Goal: Navigation & Orientation: Find specific page/section

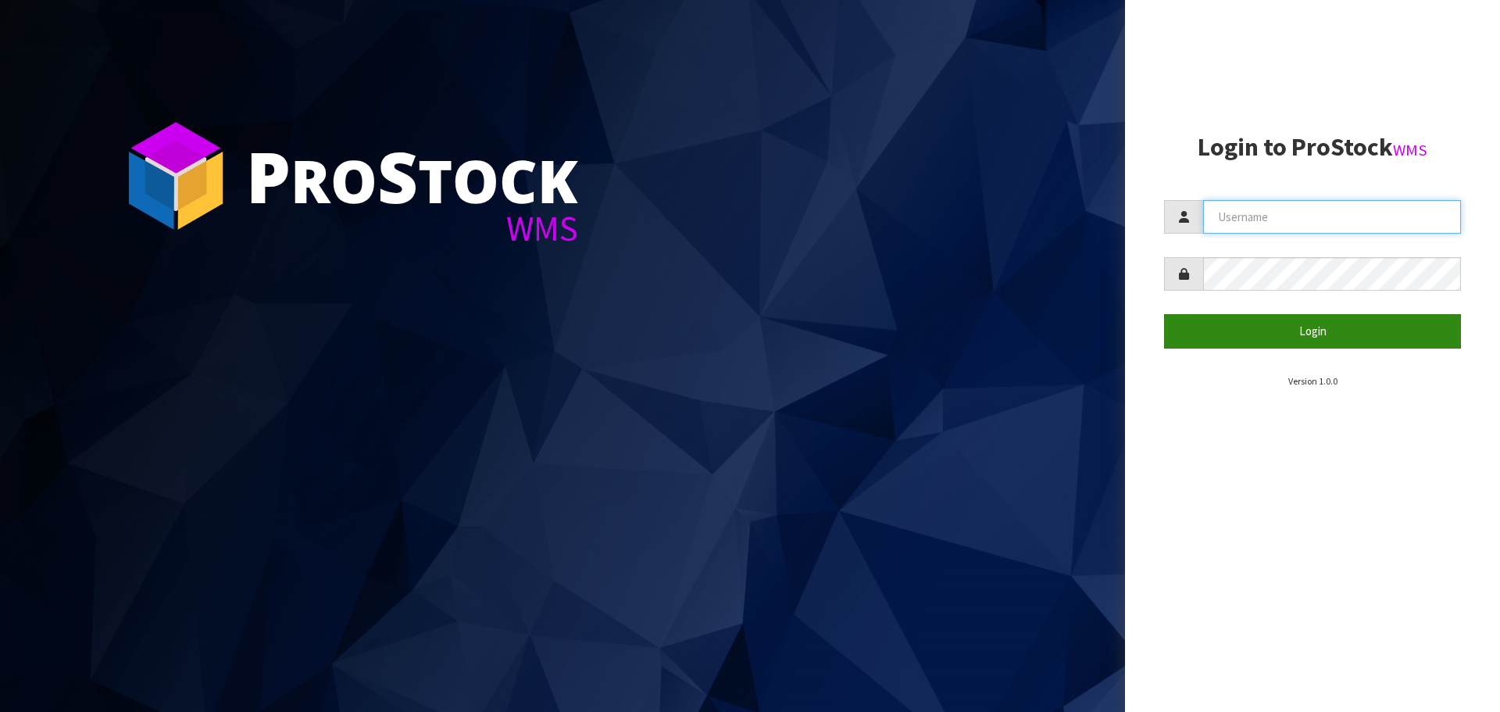
type input "STOREMASTA"
click at [1248, 336] on button "Login" at bounding box center [1312, 331] width 297 height 34
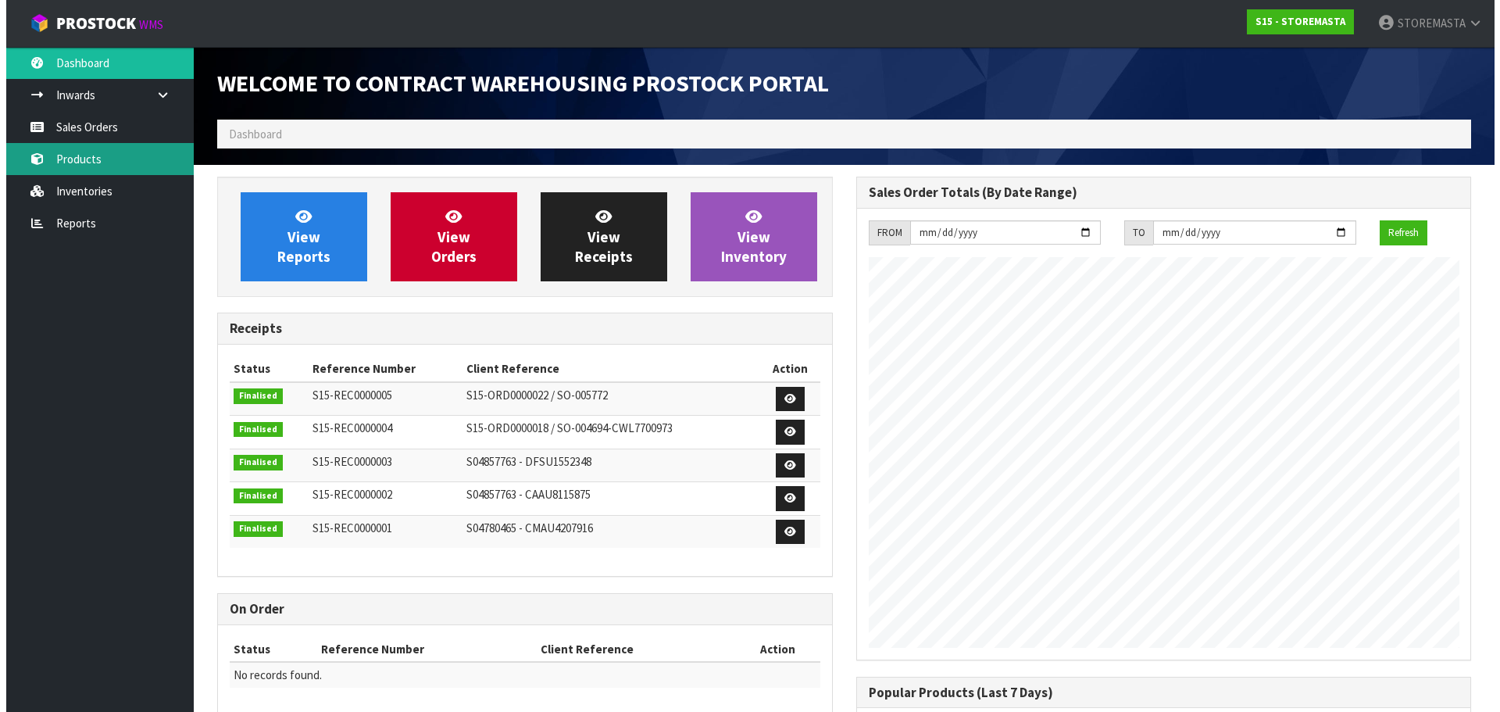
scroll to position [638, 638]
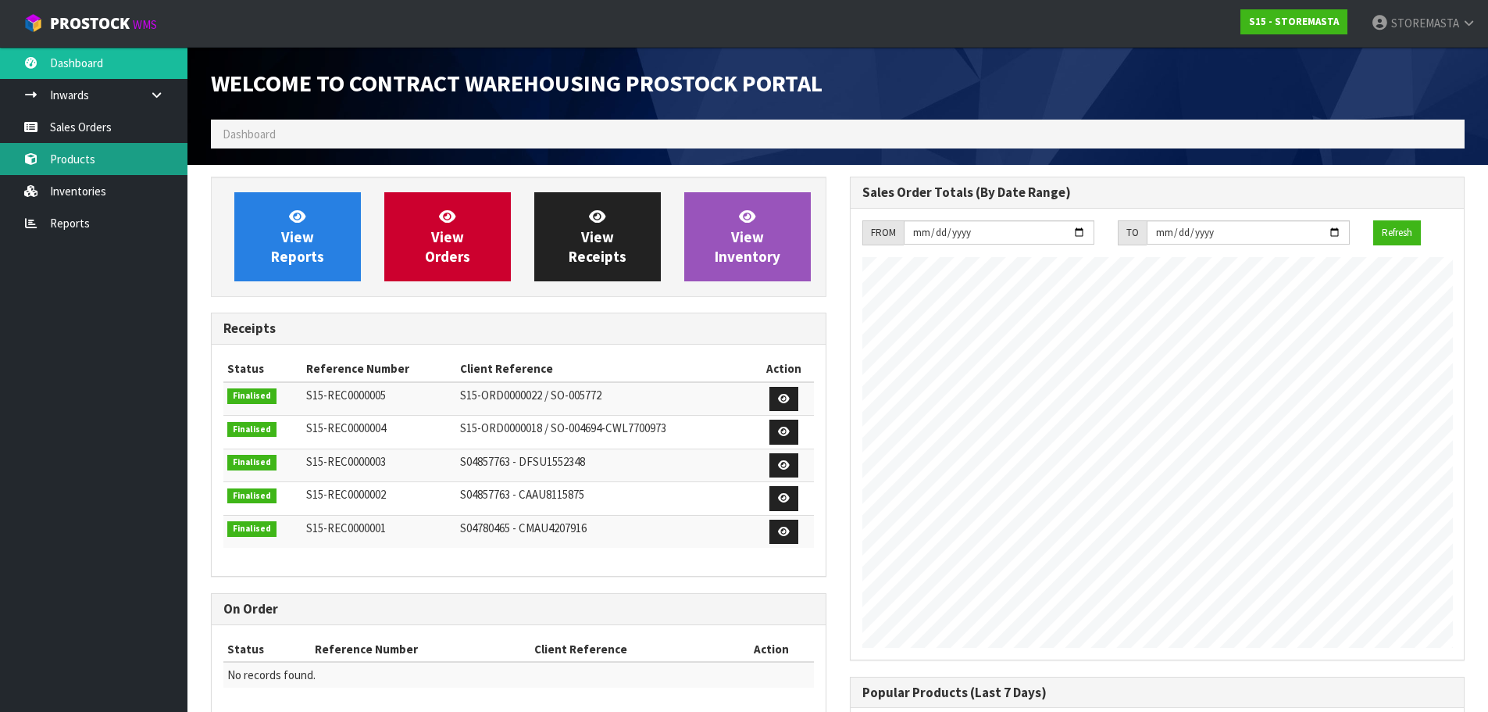
click at [142, 166] on link "Products" at bounding box center [94, 159] width 188 height 32
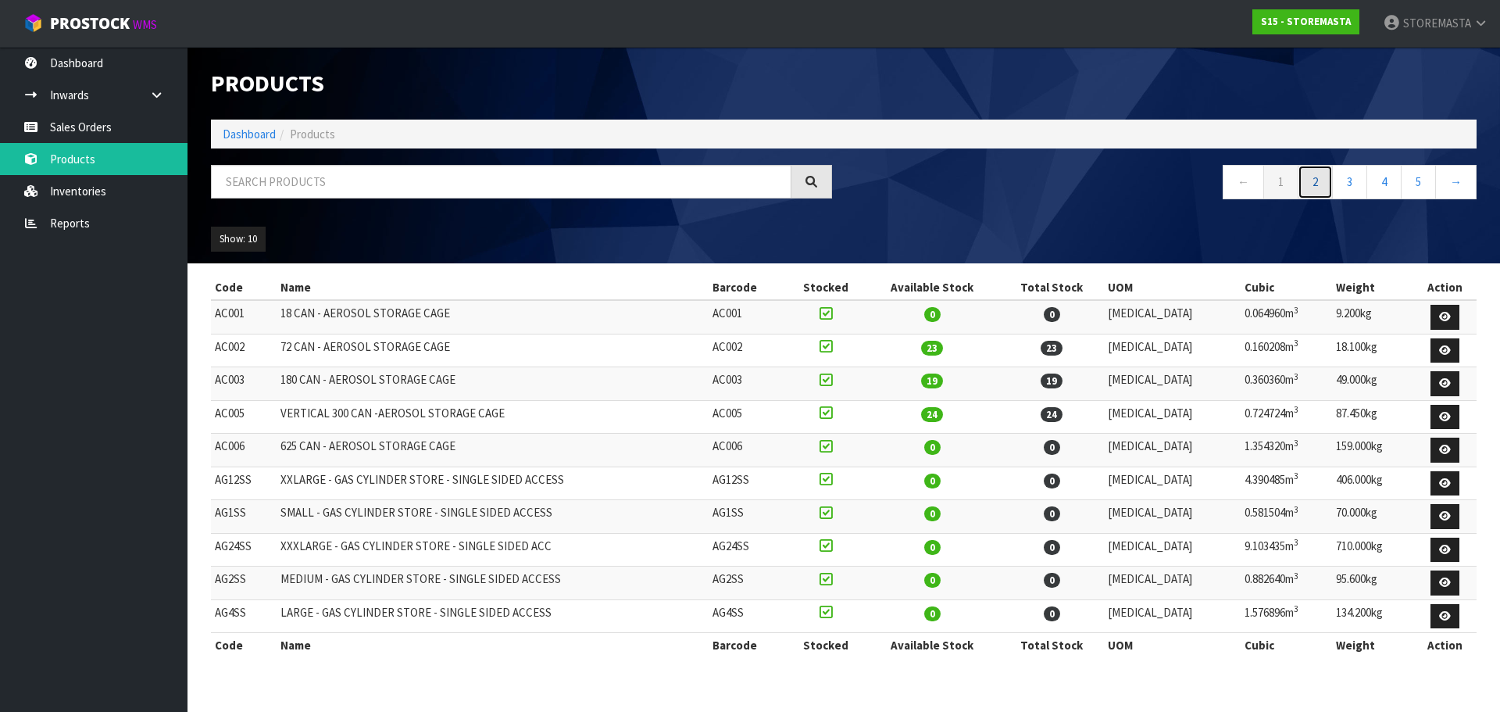
click at [1309, 185] on link "2" at bounding box center [1315, 182] width 35 height 34
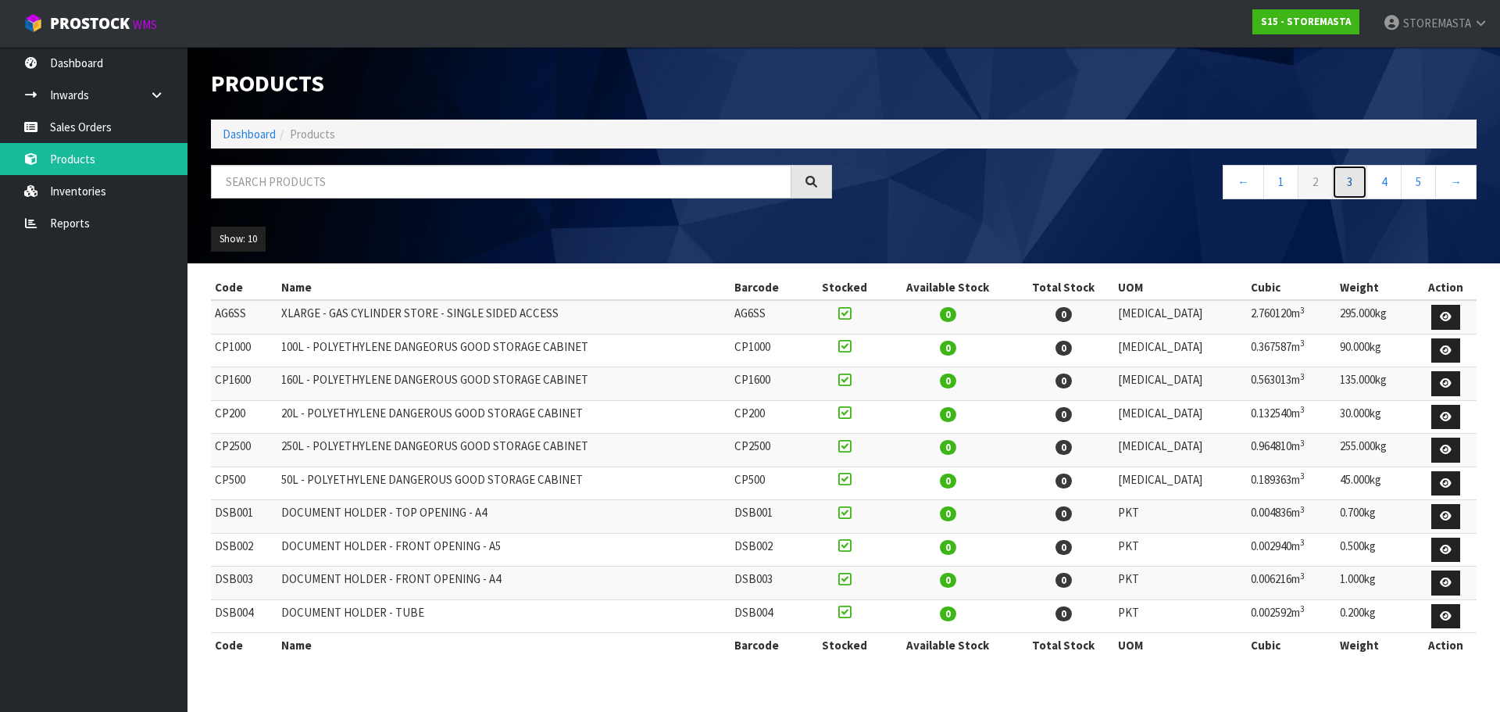
click at [1347, 185] on link "3" at bounding box center [1349, 182] width 35 height 34
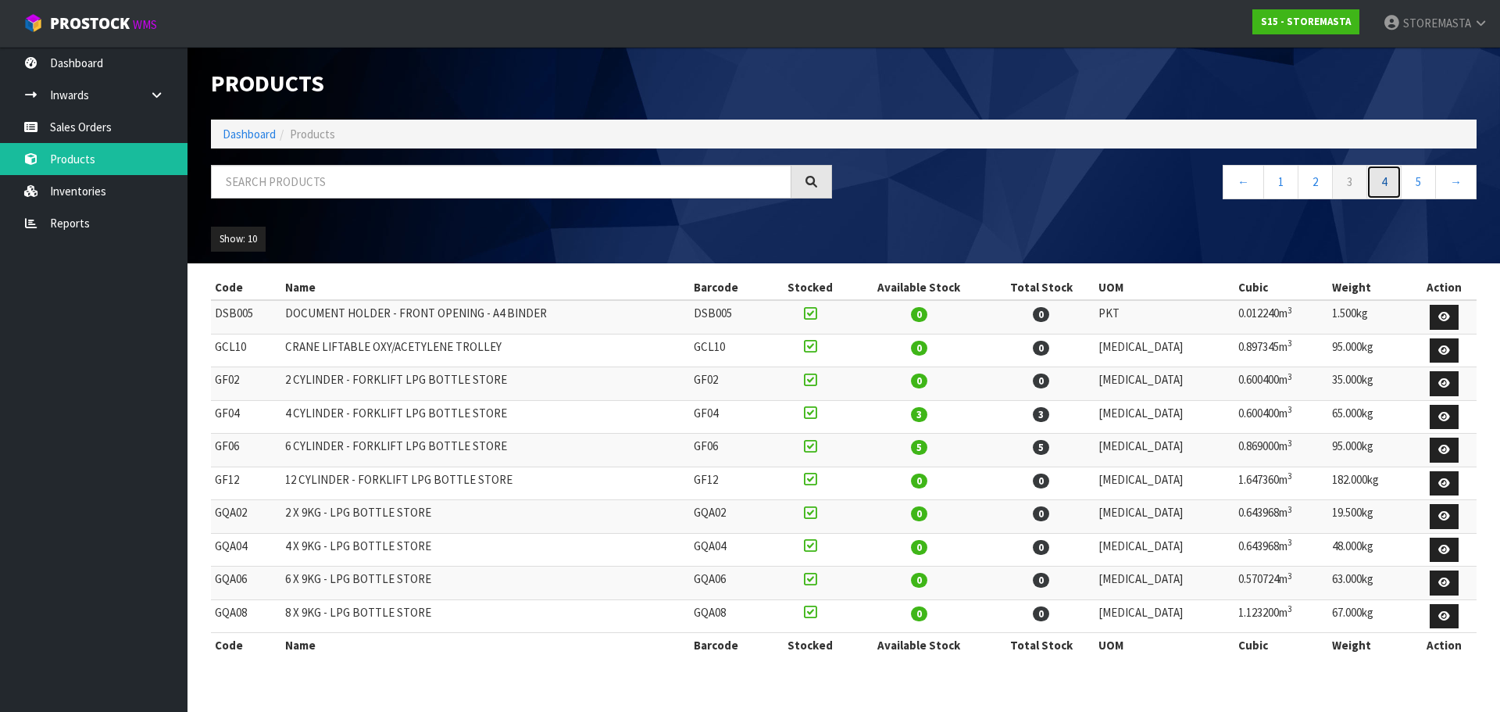
click at [1394, 178] on link "4" at bounding box center [1383, 182] width 35 height 34
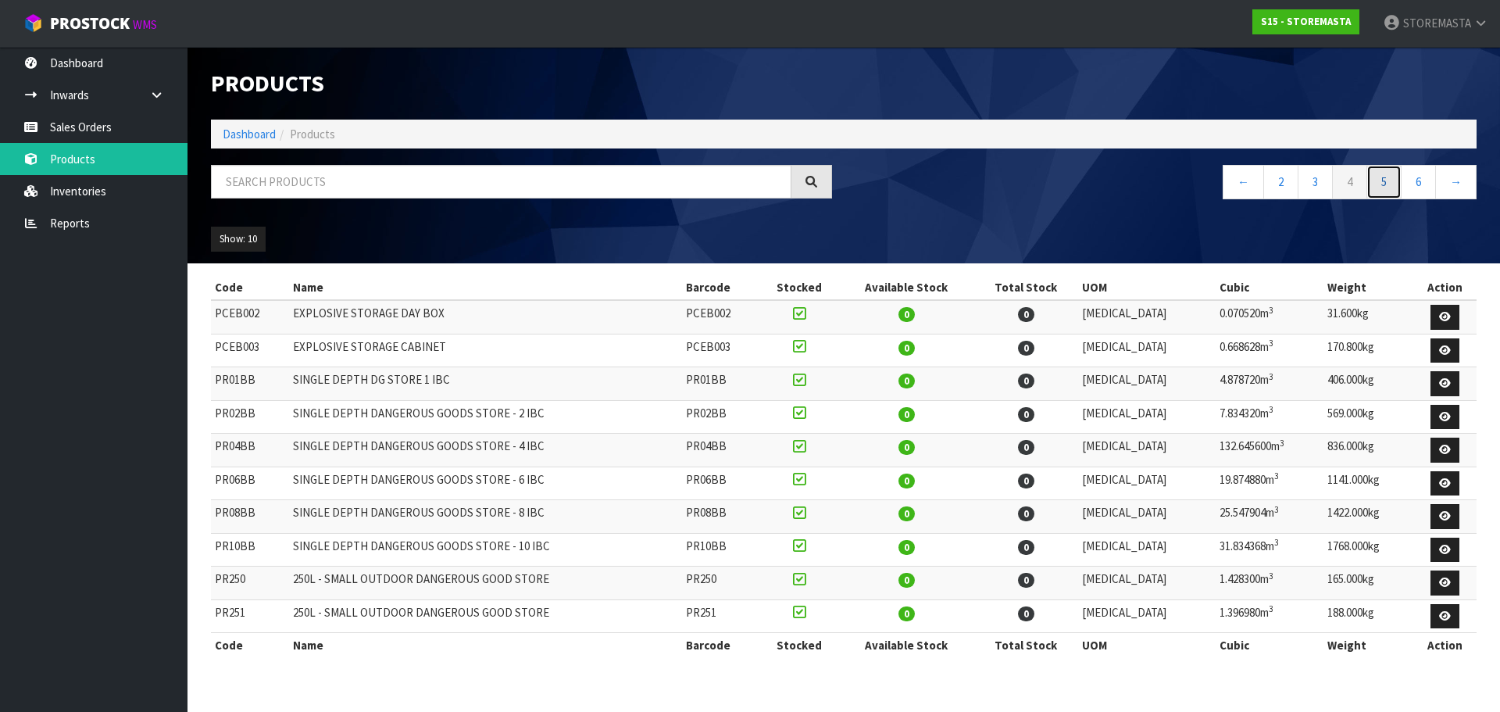
click at [1389, 182] on link "5" at bounding box center [1383, 182] width 35 height 34
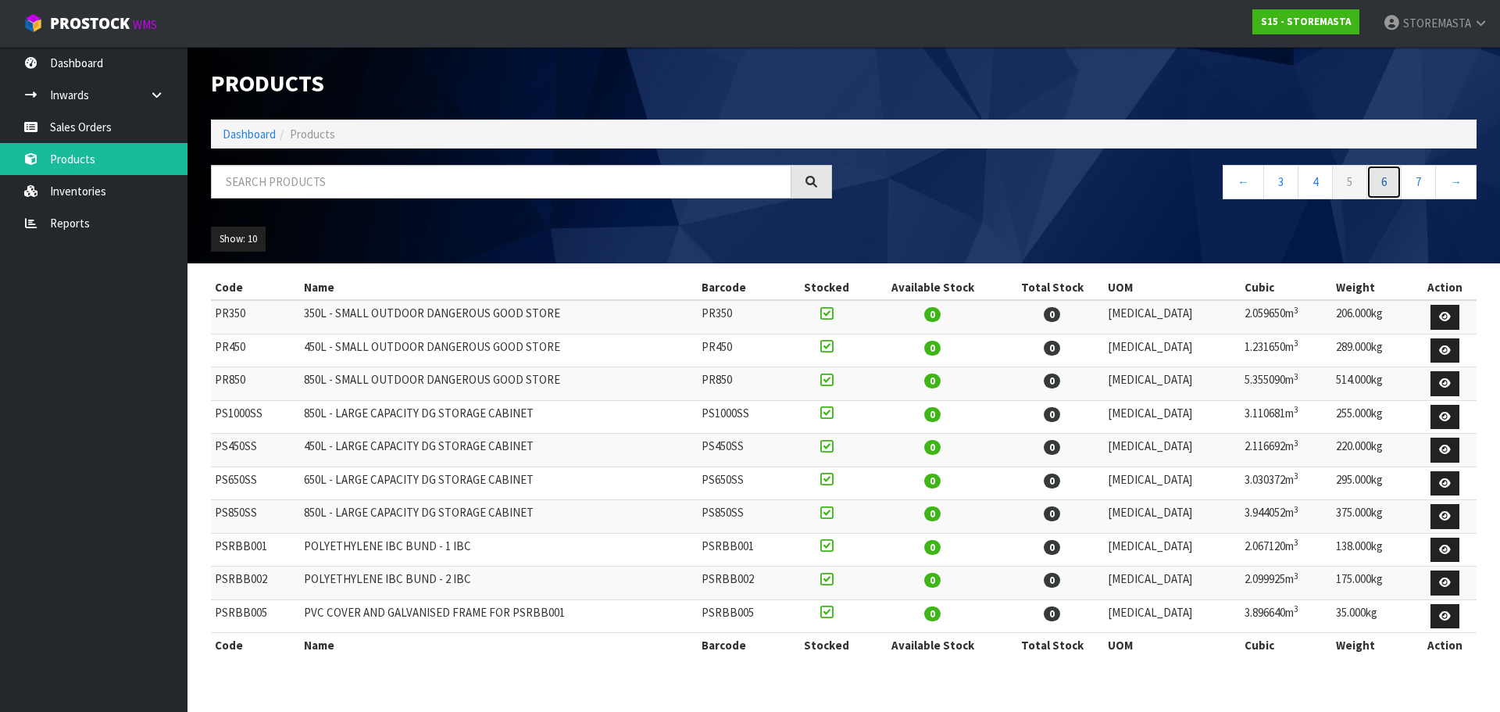
click at [1387, 182] on link "6" at bounding box center [1383, 182] width 35 height 34
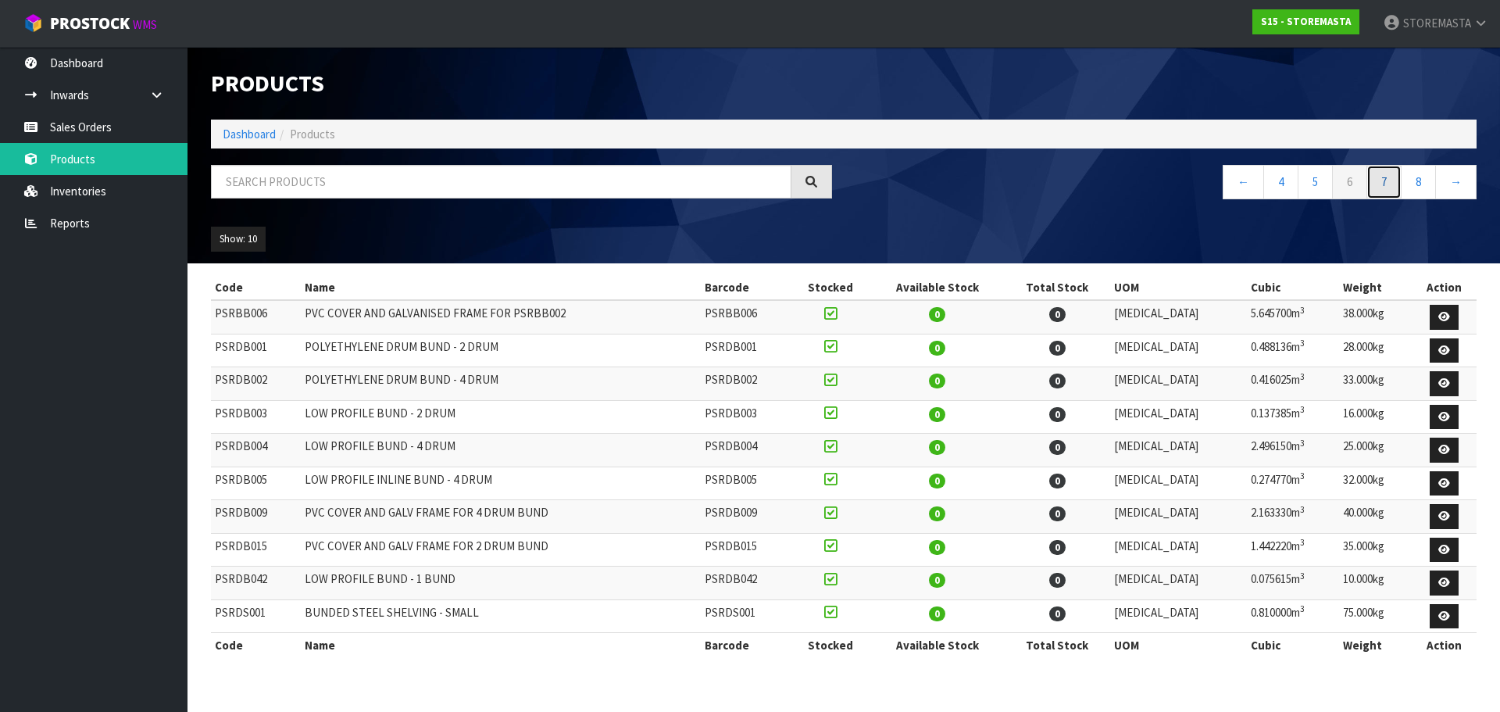
click at [1387, 182] on link "7" at bounding box center [1383, 182] width 35 height 34
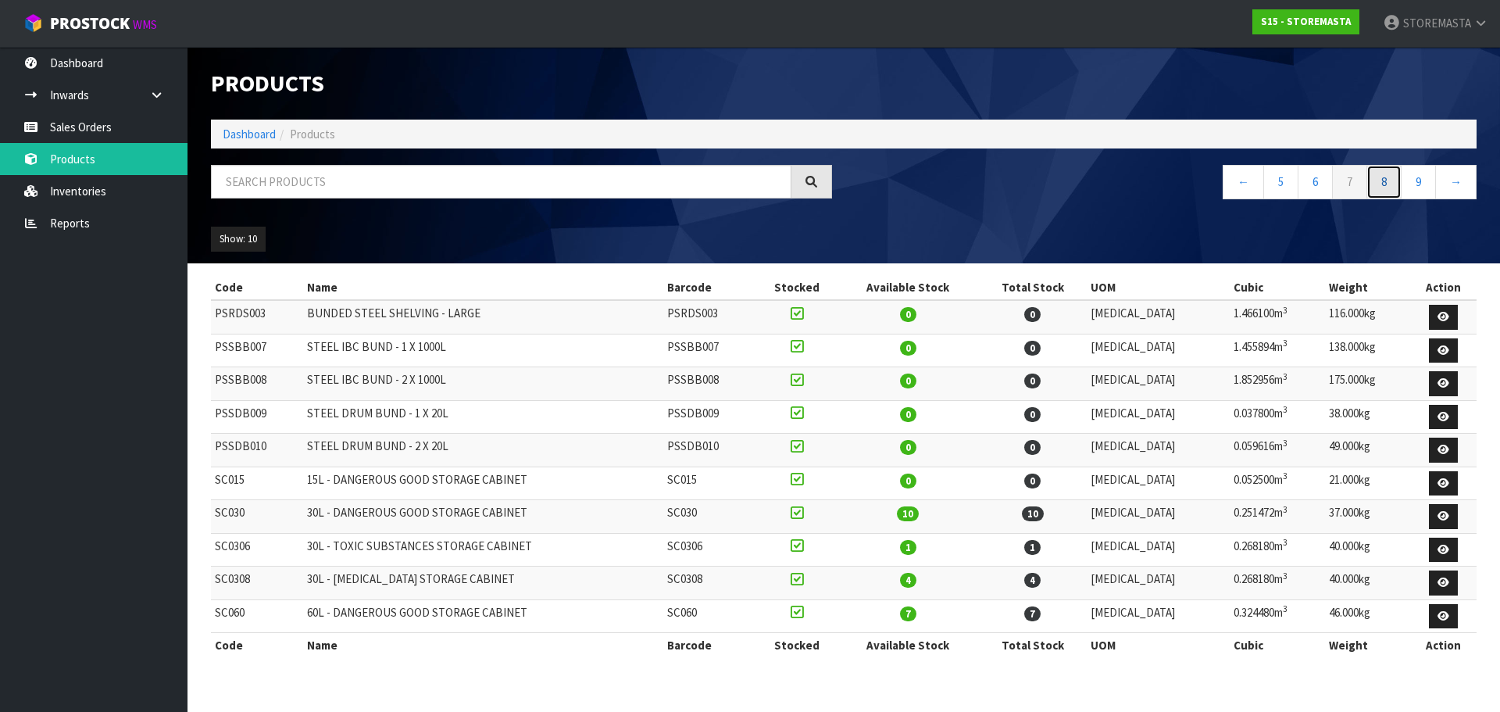
click at [1387, 182] on link "8" at bounding box center [1383, 182] width 35 height 34
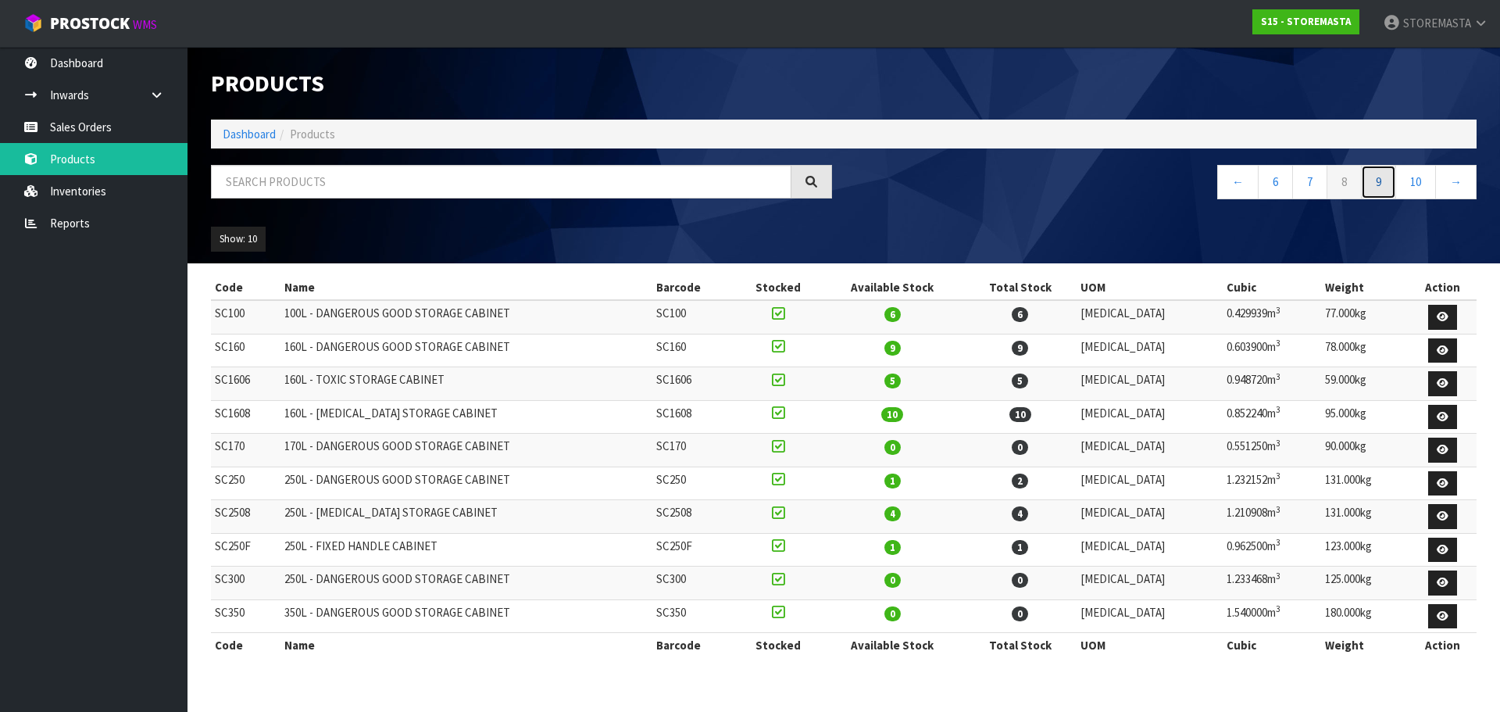
click at [1387, 182] on link "9" at bounding box center [1378, 182] width 35 height 34
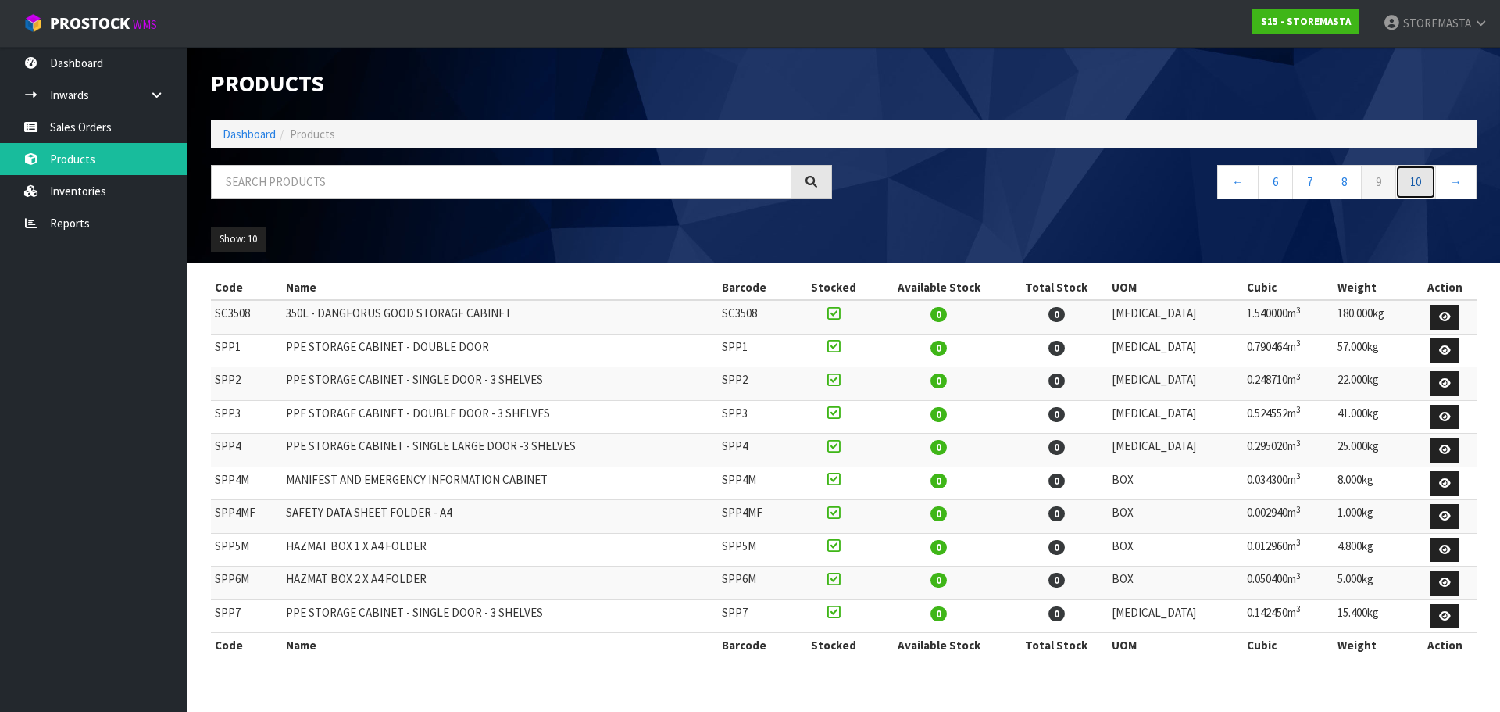
click at [1412, 177] on link "10" at bounding box center [1415, 182] width 41 height 34
